Goal: Task Accomplishment & Management: Manage account settings

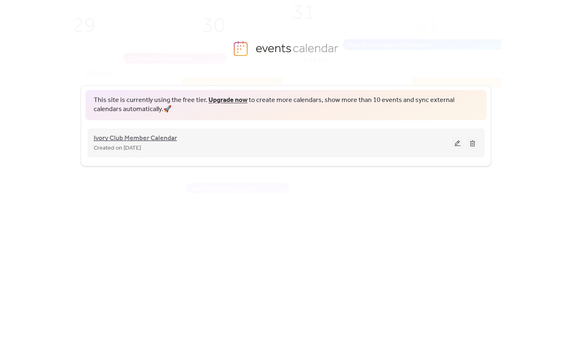
click at [158, 138] on span "Ivory Club Member Calendar" at bounding box center [135, 139] width 83 height 10
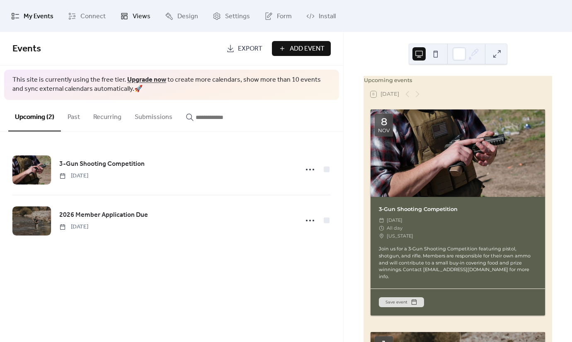
click at [138, 14] on span "Views" at bounding box center [142, 16] width 18 height 13
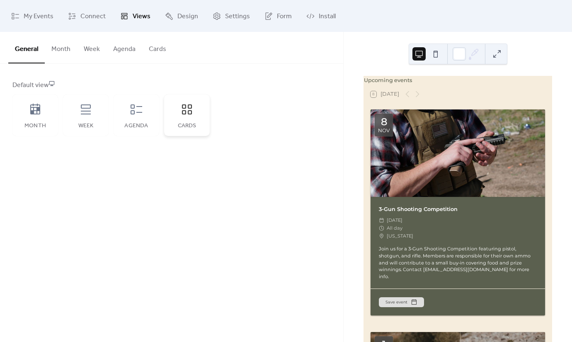
click at [190, 112] on icon at bounding box center [186, 109] width 13 height 13
click at [153, 52] on button "Cards" at bounding box center [157, 47] width 31 height 31
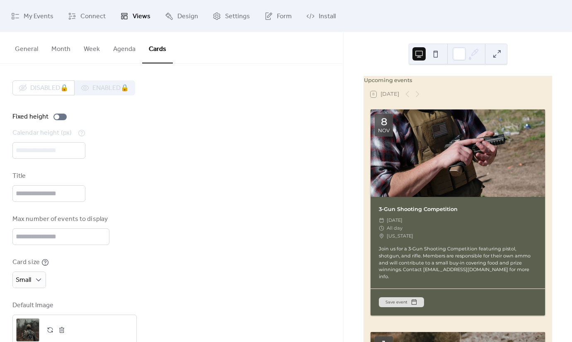
scroll to position [19, 0]
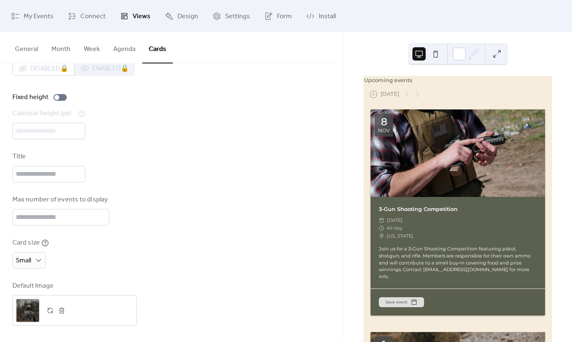
click at [34, 269] on div "Disabled 🔒 Enabled 🔒 Fixed height Calendar height (px) *** Title Max number of …" at bounding box center [171, 193] width 318 height 265
click at [34, 308] on span "Medium" at bounding box center [31, 312] width 24 height 10
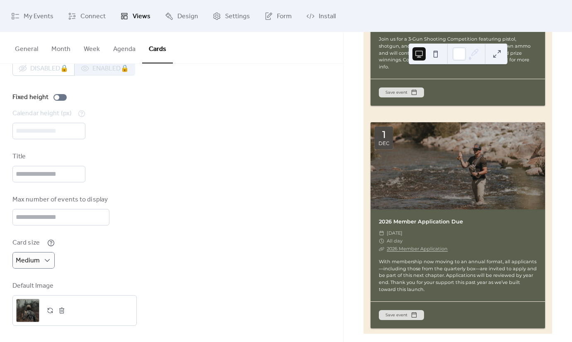
scroll to position [0, 0]
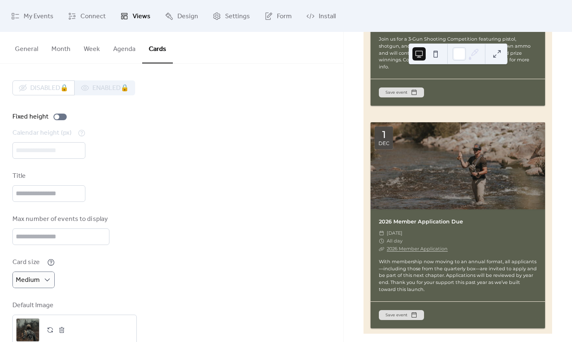
click at [432, 151] on div at bounding box center [458, 165] width 175 height 87
click at [37, 17] on span "My Events" at bounding box center [39, 16] width 30 height 13
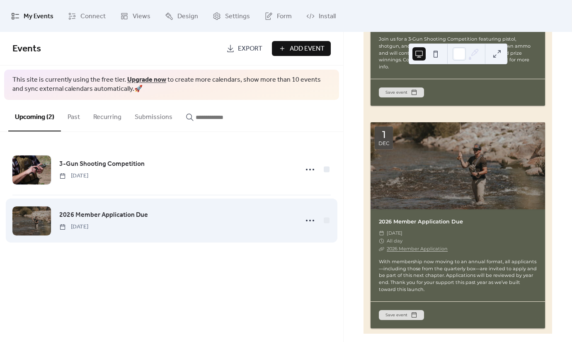
click at [85, 213] on span "2026 Member Application Due" at bounding box center [103, 215] width 89 height 10
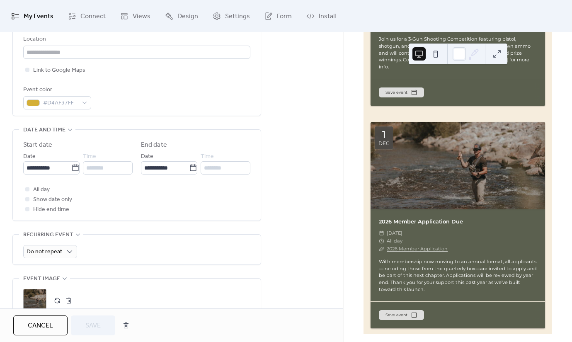
scroll to position [206, 0]
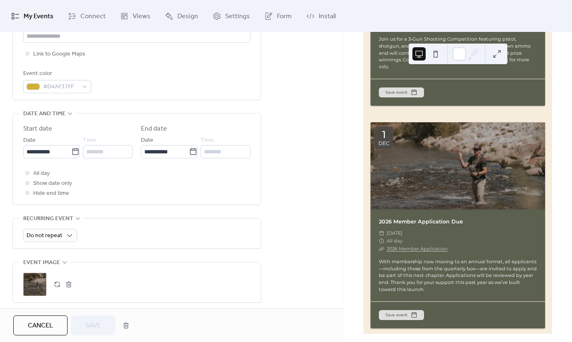
click at [40, 277] on div ";" at bounding box center [34, 284] width 23 height 23
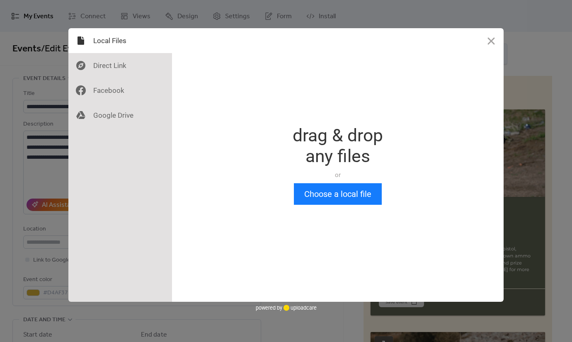
scroll to position [0, 0]
click at [488, 42] on button "Close" at bounding box center [491, 40] width 25 height 25
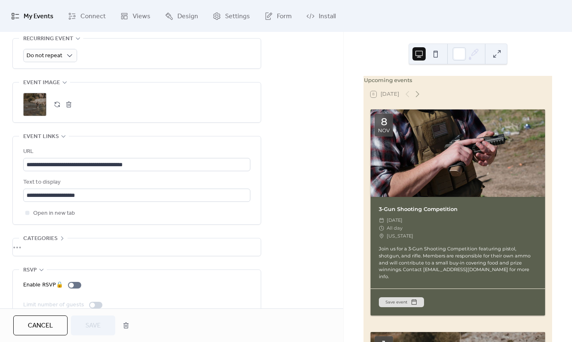
scroll to position [404, 0]
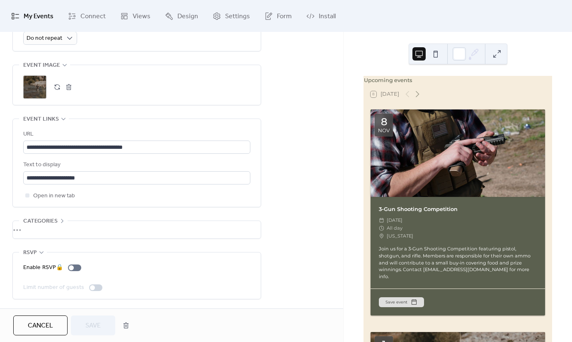
click at [39, 85] on div ";" at bounding box center [34, 86] width 23 height 23
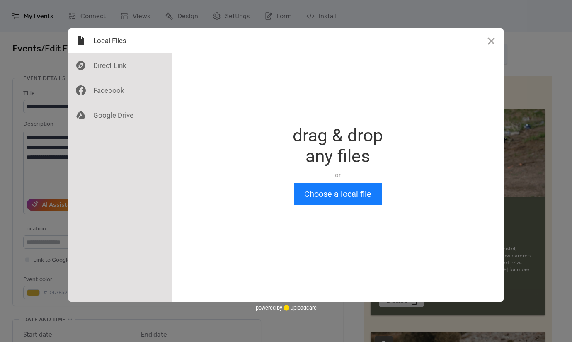
scroll to position [0, 0]
click at [317, 193] on button "Choose a local file" at bounding box center [338, 194] width 88 height 22
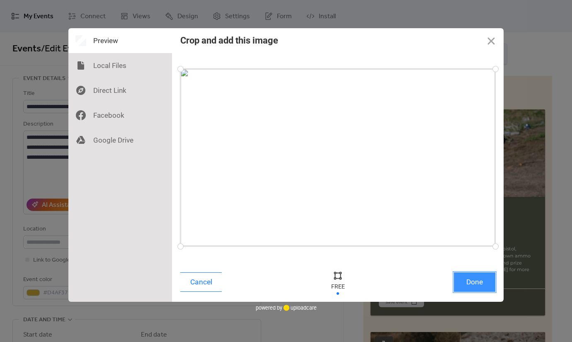
click at [486, 289] on button "Done" at bounding box center [474, 281] width 41 height 19
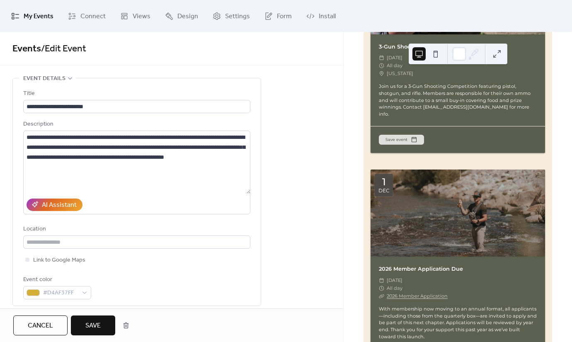
scroll to position [210, 0]
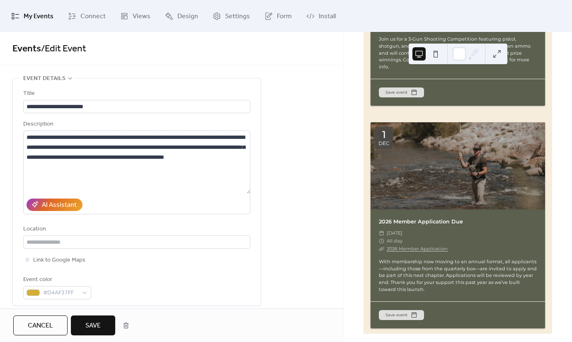
click at [101, 328] on button "Save" at bounding box center [93, 326] width 44 height 20
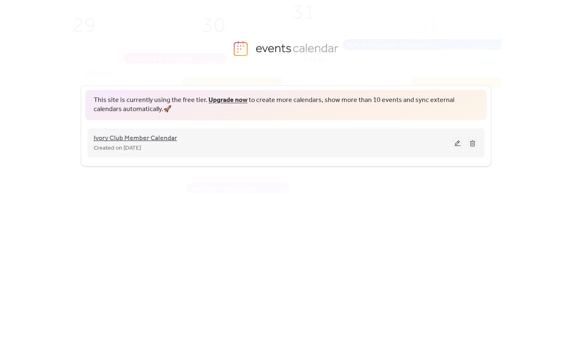
click at [126, 138] on span "Ivory Club Member Calendar" at bounding box center [135, 139] width 83 height 10
